Goal: Task Accomplishment & Management: Use online tool/utility

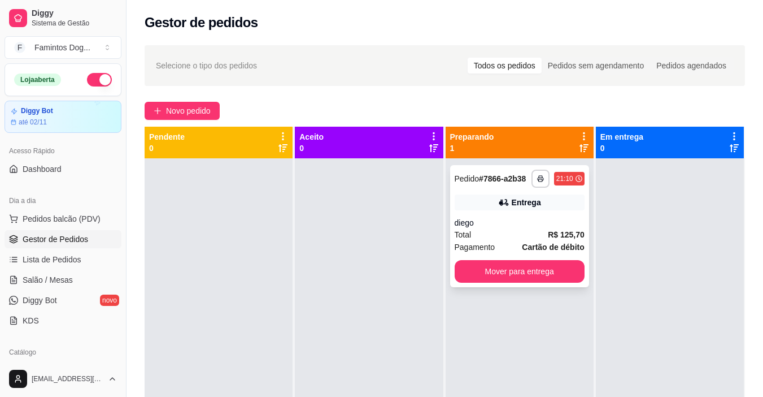
click at [500, 222] on div "diego" at bounding box center [520, 222] width 130 height 11
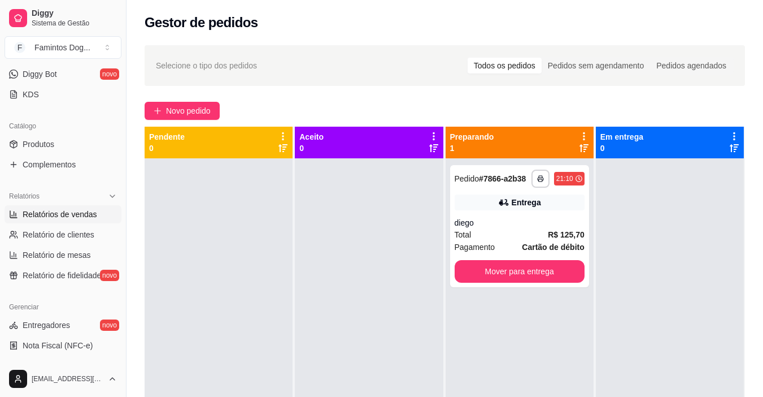
click at [49, 218] on span "Relatórios de vendas" at bounding box center [60, 213] width 75 height 11
select select "ALL"
select select "0"
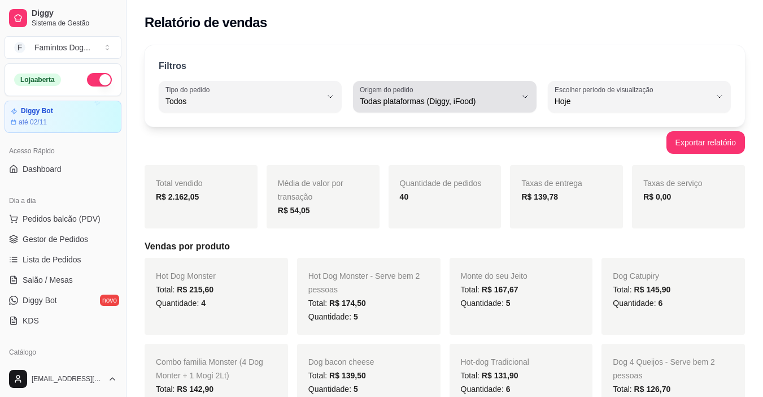
click at [394, 96] on span "Todas plataformas (Diggy, iFood)" at bounding box center [438, 100] width 156 height 11
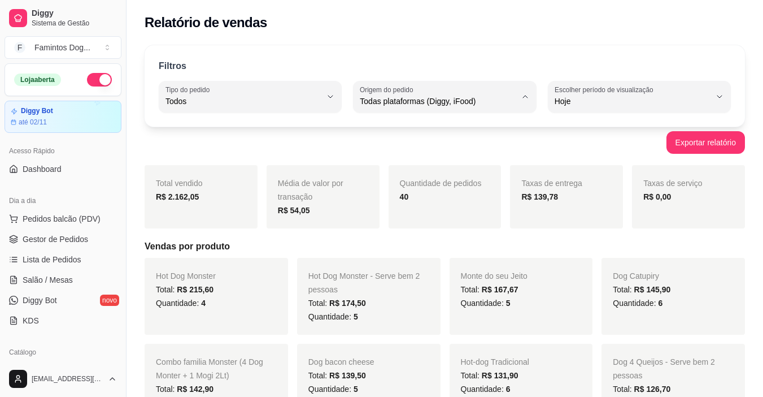
click at [385, 143] on span "Diggy" at bounding box center [439, 146] width 147 height 11
type input "DIGGY"
select select "DIGGY"
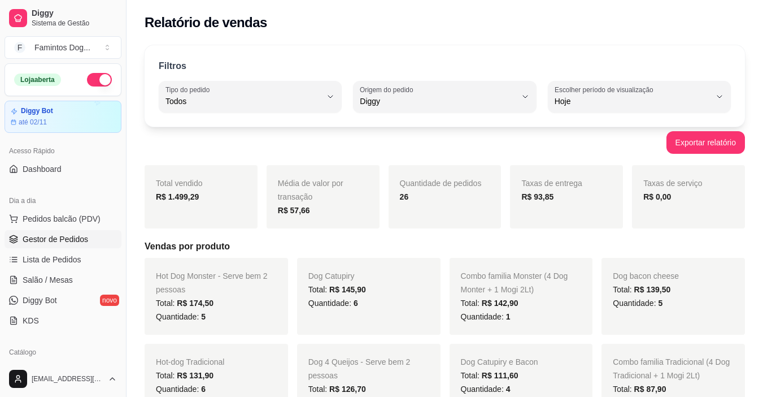
click at [51, 235] on span "Gestor de Pedidos" at bounding box center [56, 238] width 66 height 11
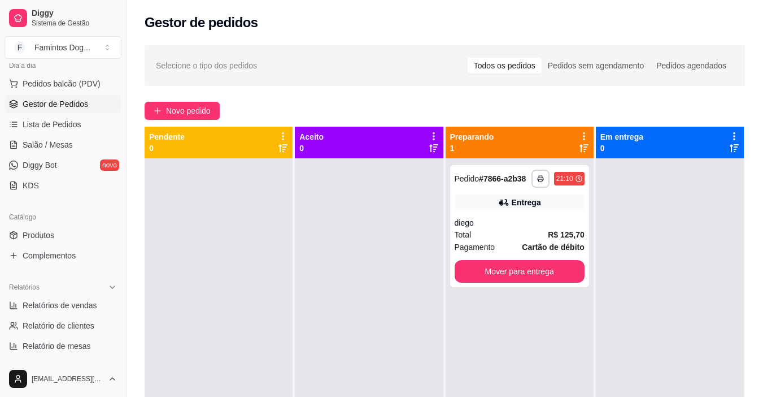
scroll to position [151, 0]
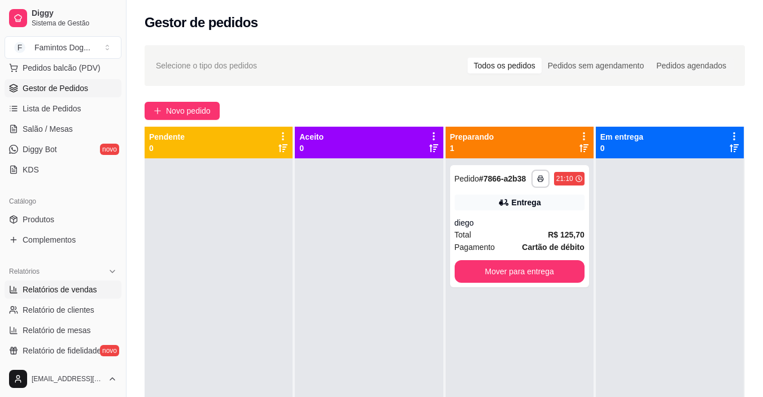
click at [64, 292] on span "Relatórios de vendas" at bounding box center [60, 289] width 75 height 11
select select "ALL"
select select "0"
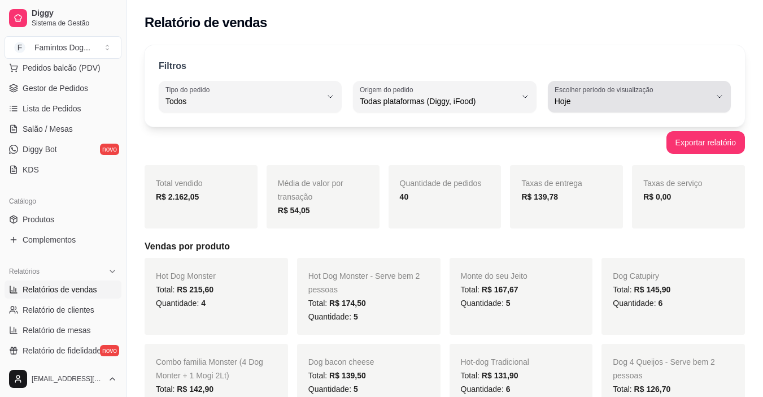
click at [595, 80] on div "Filtros ALL Tipo do pedido Todos Entrega Retirada Mesa Consumo local Tipo do pe…" at bounding box center [445, 85] width 601 height 81
click at [596, 99] on span "Hoje" at bounding box center [633, 100] width 156 height 11
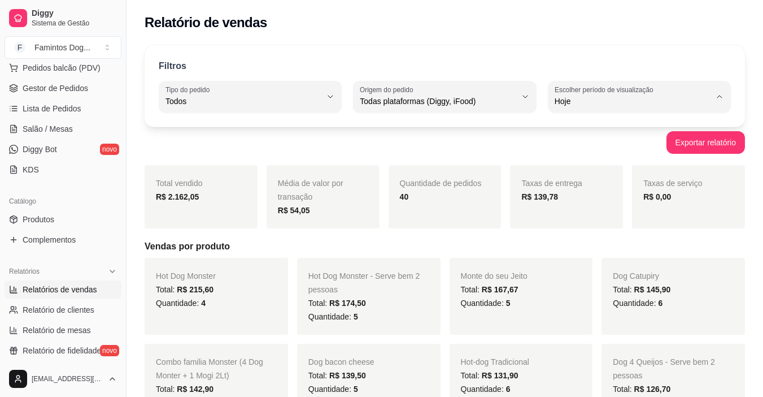
click at [588, 238] on span "Customizado" at bounding box center [633, 238] width 147 height 11
type input "-1"
select select "-1"
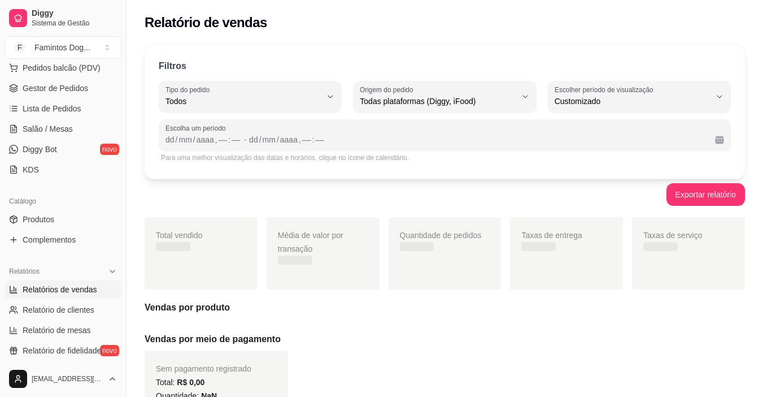
scroll to position [11, 0]
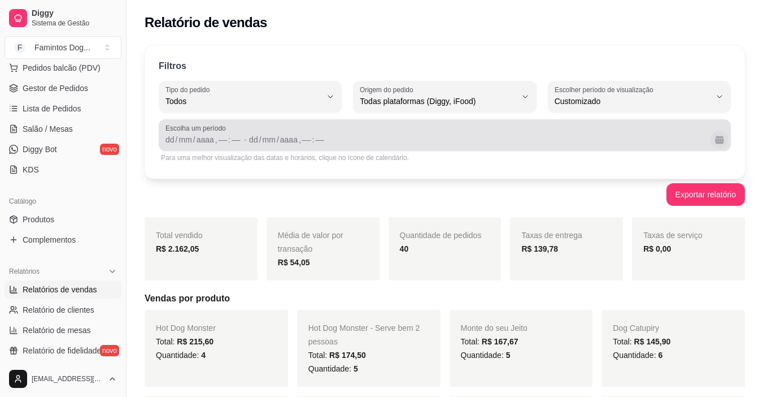
click at [717, 144] on button "Calendário" at bounding box center [720, 140] width 18 height 18
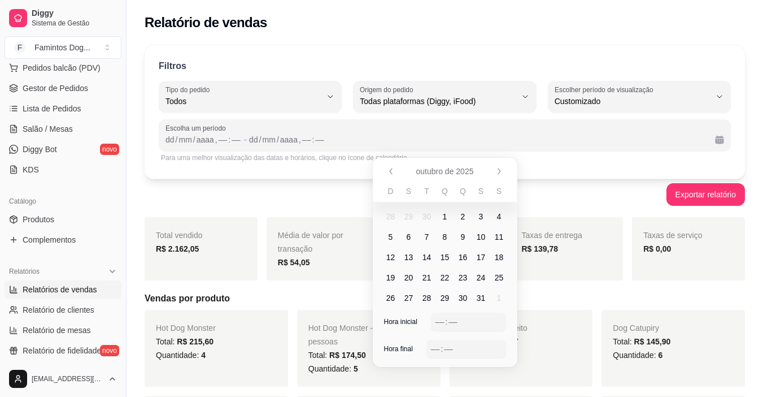
click at [486, 216] on span "3" at bounding box center [481, 216] width 18 height 18
click at [390, 238] on span "5" at bounding box center [391, 236] width 5 height 11
click at [445, 325] on div ":" at bounding box center [446, 321] width 5 height 11
click at [443, 350] on div "––" at bounding box center [448, 348] width 11 height 11
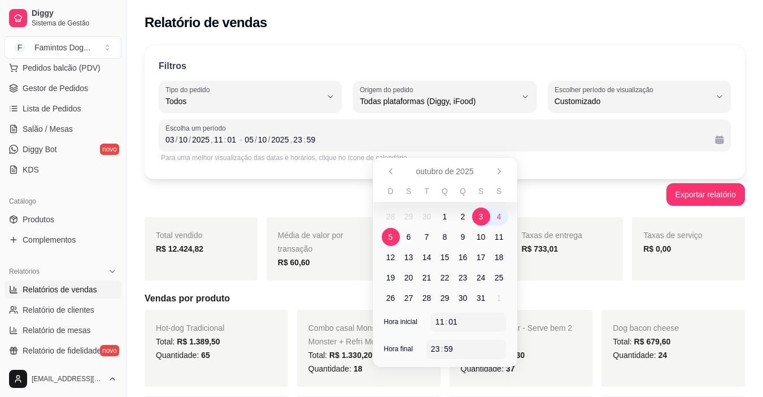
click at [354, 193] on div "Exportar relatório" at bounding box center [445, 194] width 601 height 23
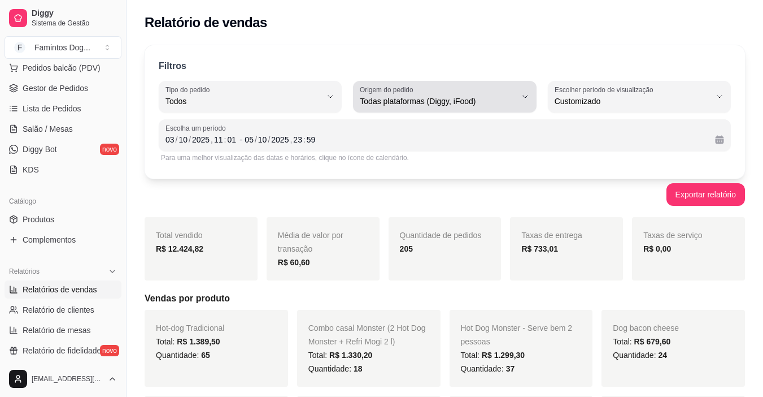
click at [433, 103] on span "Todas plataformas (Diggy, iFood)" at bounding box center [438, 100] width 156 height 11
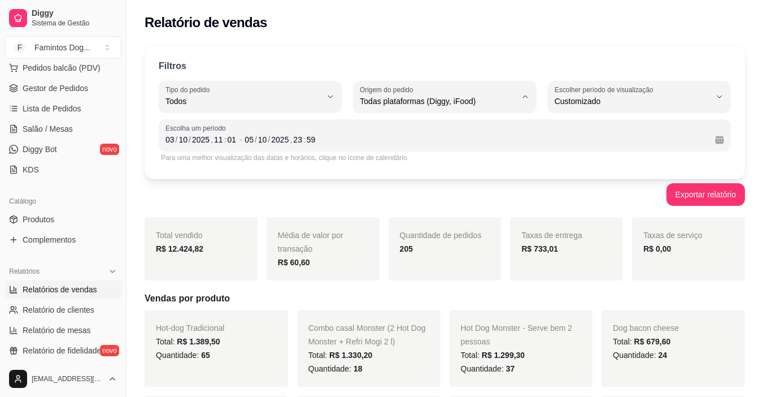
click at [428, 149] on span "Diggy" at bounding box center [439, 146] width 147 height 11
type input "DIGGY"
select select "DIGGY"
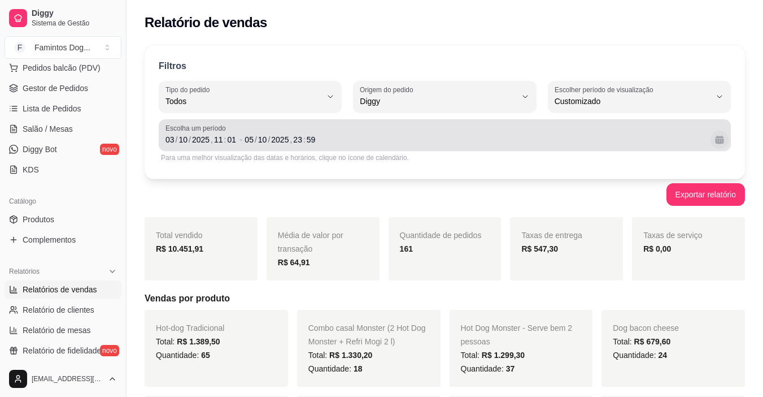
click at [720, 138] on button "Calendário" at bounding box center [720, 140] width 18 height 18
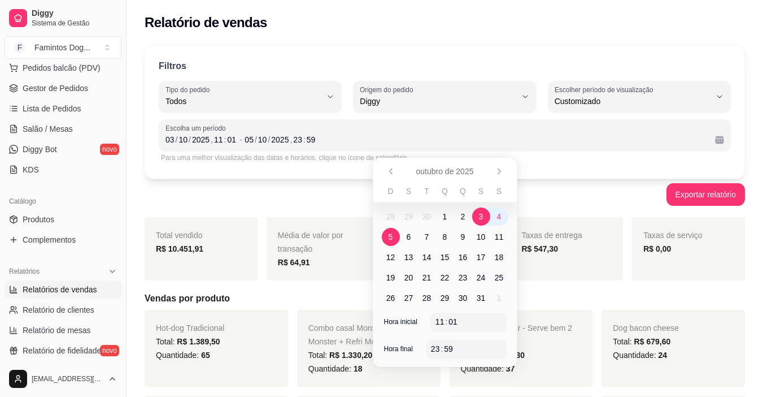
click at [342, 201] on div "Exportar relatório" at bounding box center [445, 194] width 601 height 23
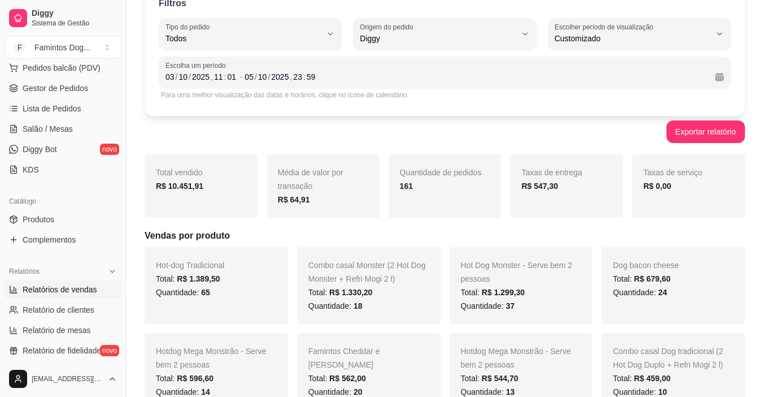
scroll to position [151, 0]
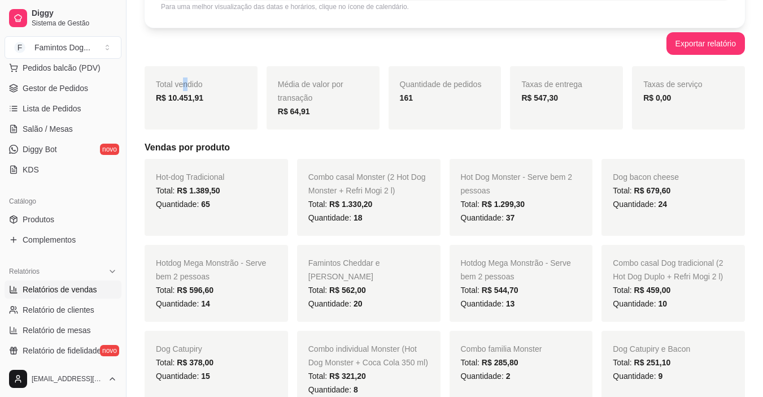
drag, startPoint x: 181, startPoint y: 74, endPoint x: 187, endPoint y: 75, distance: 6.3
click at [187, 75] on div "Total vendido R$ 10.451,91" at bounding box center [201, 97] width 113 height 63
